Goal: Task Accomplishment & Management: Manage account settings

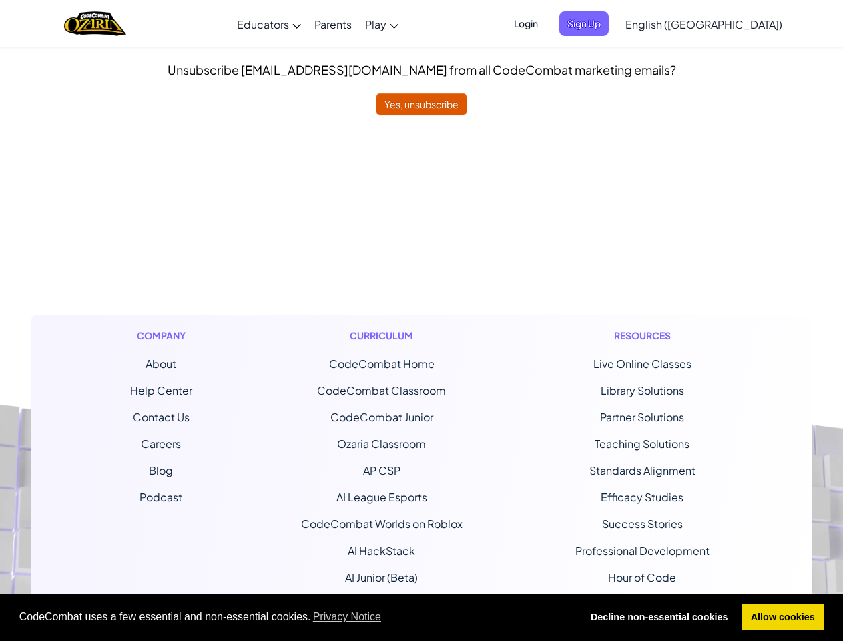
click at [421, 618] on span "CodeCombat uses a few essential and non-essential cookies. Privacy Notice" at bounding box center [295, 617] width 552 height 20
click at [421, 320] on div "Curriculum CodeCombat Home CodeCombat Classroom CodeCombat Junior Ozaria Classr…" at bounding box center [382, 495] width 182 height 361
click at [546, 23] on span "Login" at bounding box center [526, 23] width 40 height 25
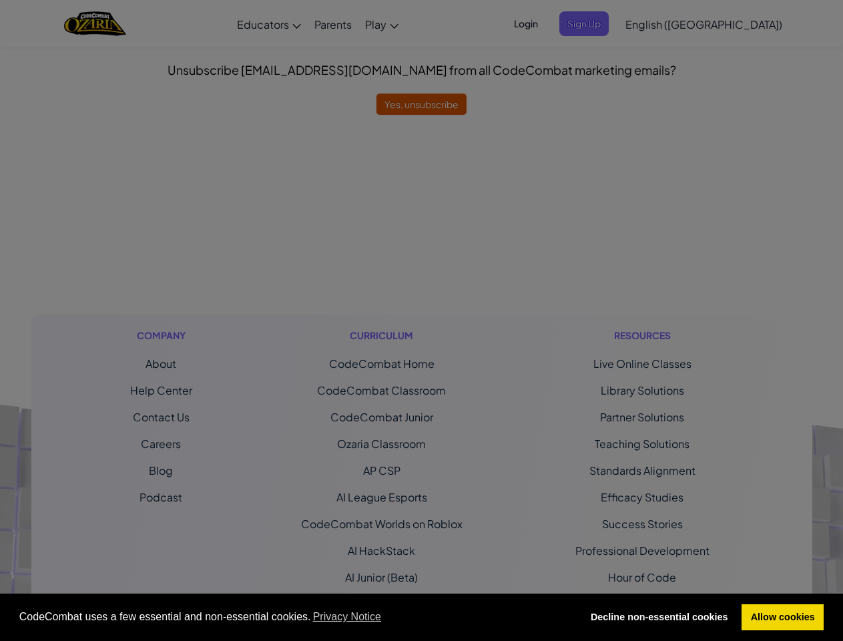
click at [607, 23] on div "Sign Into [DOMAIN_NAME] ClassLink or Unknown Error Email or Username : Password…" at bounding box center [421, 320] width 843 height 641
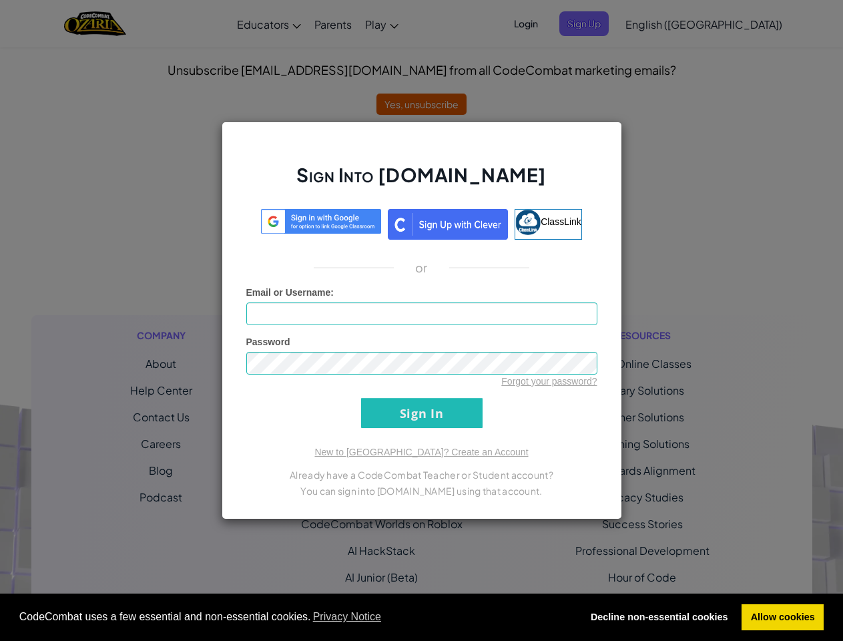
click at [666, 23] on div "Sign Into [DOMAIN_NAME] ClassLink or Unknown Error Email or Username : Password…" at bounding box center [421, 320] width 843 height 641
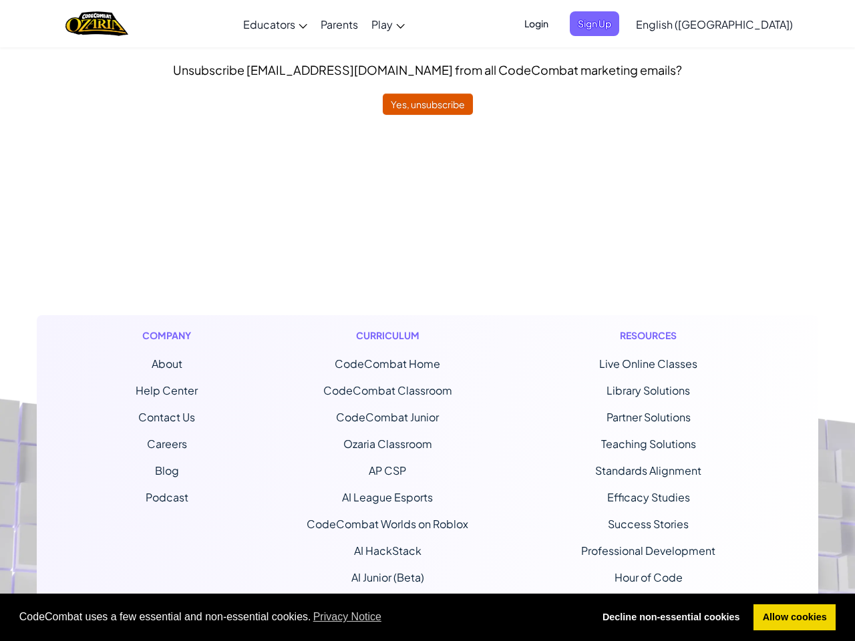
click at [666, 23] on div at bounding box center [427, 320] width 855 height 641
click at [738, 24] on span "English ([GEOGRAPHIC_DATA])" at bounding box center [714, 24] width 157 height 14
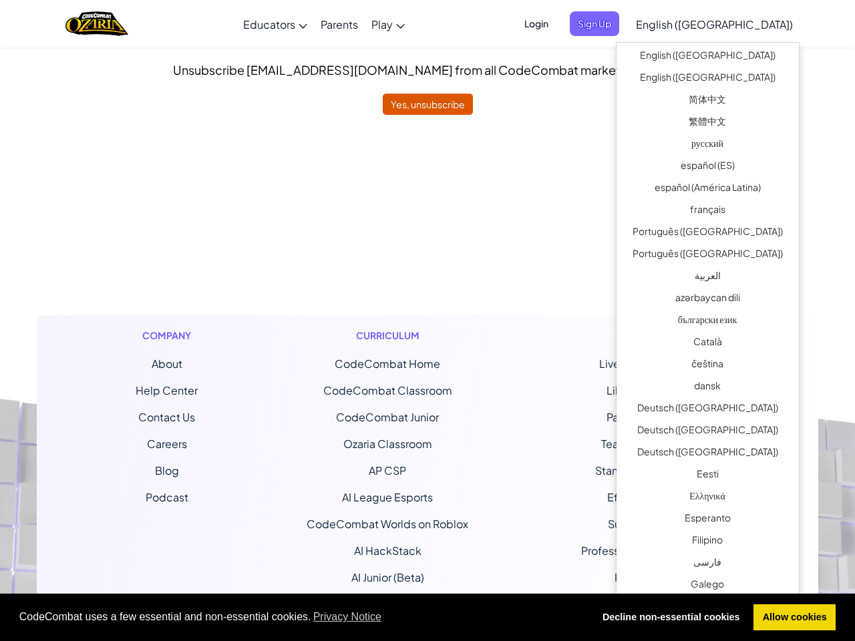
click at [421, 378] on ul "CodeCombat Home CodeCombat Classroom CodeCombat Junior Ozaria Classroom AP CSP …" at bounding box center [387, 471] width 162 height 230
